Goal: Navigation & Orientation: Go to known website

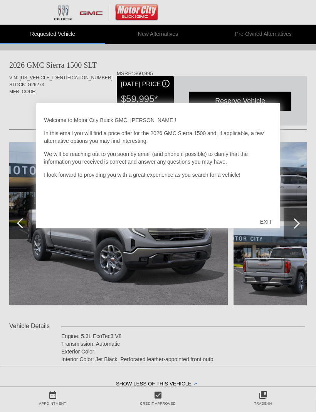
click at [263, 223] on div "EXIT" at bounding box center [265, 221] width 27 height 23
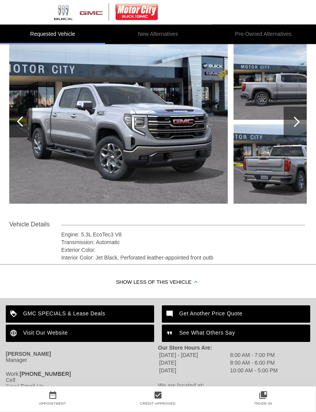
scroll to position [102, 0]
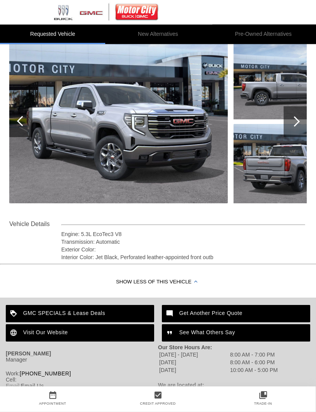
click at [140, 136] on img at bounding box center [118, 121] width 218 height 163
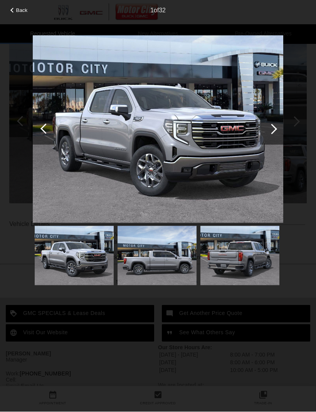
click at [276, 133] on div at bounding box center [271, 129] width 23 height 31
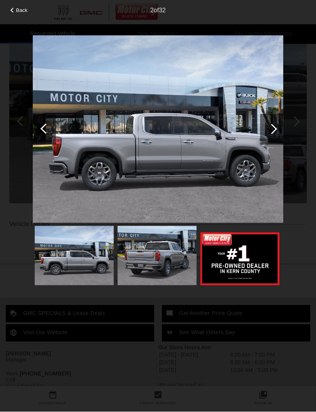
click at [276, 130] on div at bounding box center [271, 129] width 23 height 31
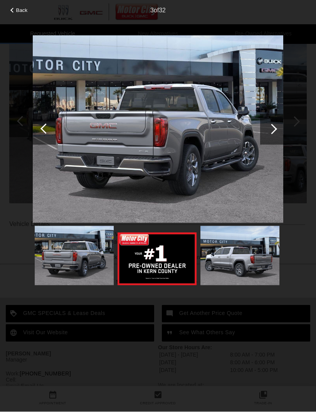
click at [278, 130] on div at bounding box center [271, 129] width 23 height 31
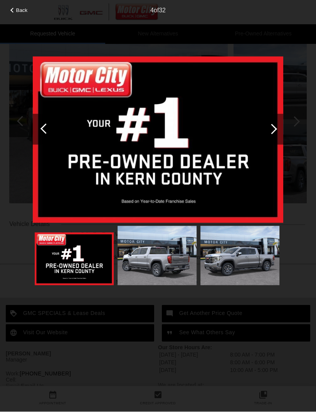
click at [270, 132] on div at bounding box center [271, 129] width 10 height 10
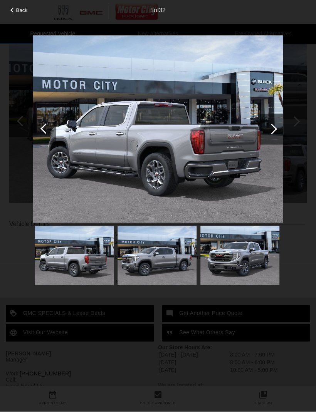
click at [277, 129] on div at bounding box center [271, 129] width 23 height 31
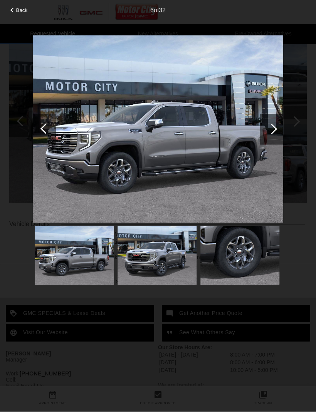
click at [279, 126] on div at bounding box center [271, 129] width 23 height 31
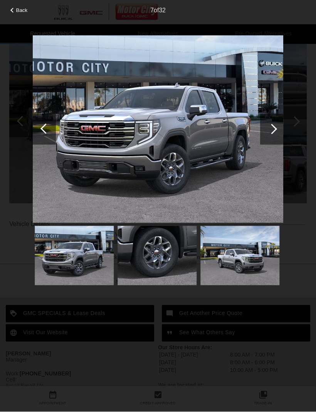
click at [273, 134] on div at bounding box center [271, 129] width 23 height 31
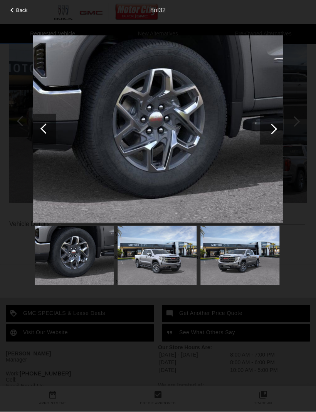
click at [274, 131] on div at bounding box center [271, 129] width 10 height 10
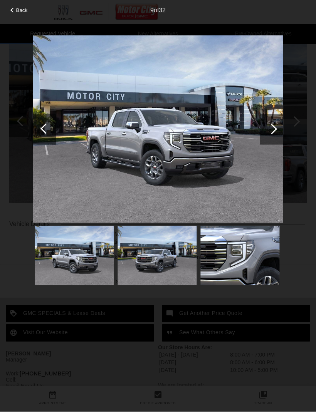
click at [268, 184] on img at bounding box center [158, 129] width 250 height 188
click at [24, 8] on span "Back" at bounding box center [22, 11] width 12 height 6
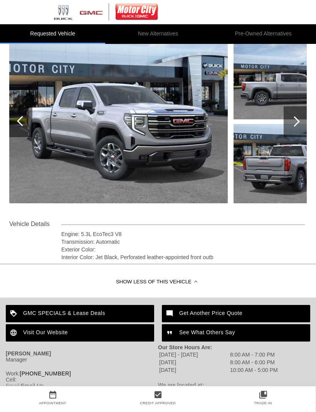
click at [72, 333] on div "Visit Our Website" at bounding box center [80, 333] width 148 height 17
